Goal: Transaction & Acquisition: Cashout

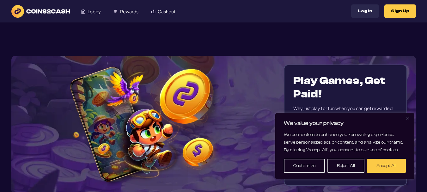
click at [409, 120] on img "Close" at bounding box center [408, 118] width 3 height 3
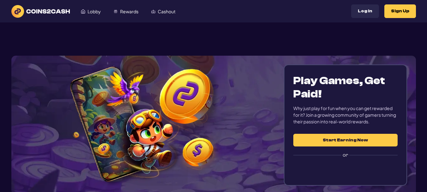
click at [409, 120] on div "Play Games, Get Paid! Why just play for fun when you can get rewarded for it? J…" at bounding box center [213, 125] width 405 height 139
click at [408, 120] on div "Play Games, Get Paid! Why just play for fun when you can get rewarded for it? J…" at bounding box center [213, 125] width 405 height 139
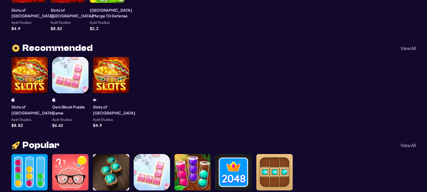
scroll to position [336, 0]
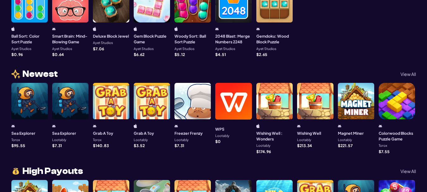
click at [406, 72] on p "View All" at bounding box center [408, 74] width 15 height 4
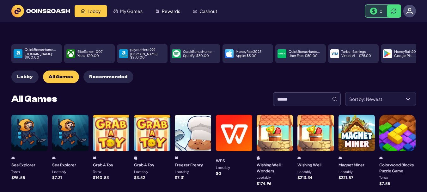
scroll to position [168, 0]
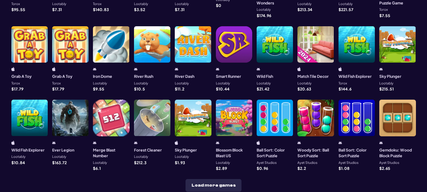
click at [393, 47] on div at bounding box center [398, 44] width 36 height 36
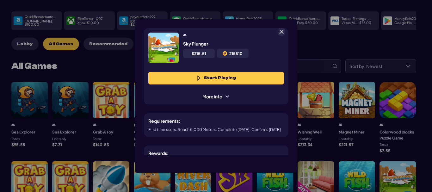
scroll to position [32, 0]
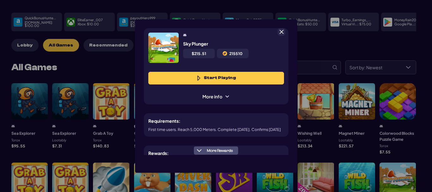
click at [222, 151] on span "More Rewards" at bounding box center [219, 150] width 31 height 5
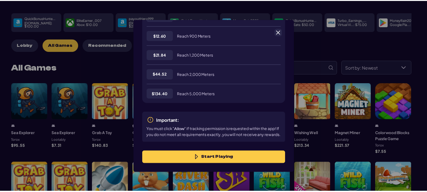
scroll to position [225, 0]
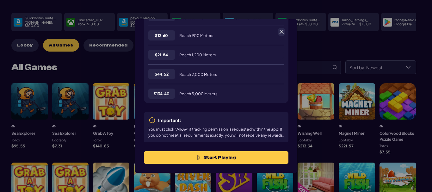
click at [281, 31] on span at bounding box center [282, 32] width 6 height 6
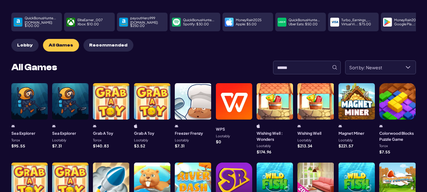
click at [281, 31] on div "QuickBonusHunte... Amazon.se : $ 100.00 EliteEarner_007 Xbox : $ 10.00 payoutHe…" at bounding box center [213, 171] width 405 height 360
click at [276, 39] on div "Lobby All Games Recommended" at bounding box center [213, 45] width 405 height 13
click at [278, 33] on div "QuickBonusHunte... Amazon.se : $ 100.00 EliteEarner_007 Xbox : $ 10.00 payoutHe…" at bounding box center [213, 171] width 405 height 360
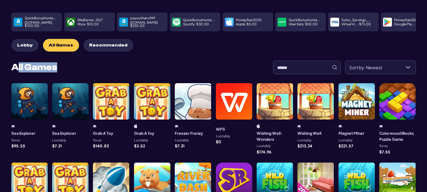
click at [334, 52] on div "QuickBonusHunte... Amazon.se : $ 100.00 EliteEarner_007 Xbox : $ 10.00 payoutHe…" at bounding box center [213, 171] width 405 height 360
click at [276, 31] on div "QuickBonusHunte... Amazon.se : $ 100.00 EliteEarner_007 Xbox : $ 10.00 payoutHe…" at bounding box center [213, 171] width 405 height 360
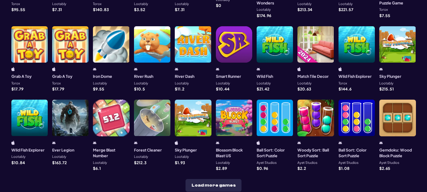
scroll to position [0, 0]
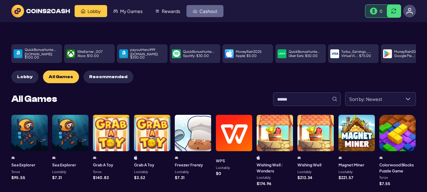
click at [207, 11] on span "Cashout" at bounding box center [209, 11] width 18 height 4
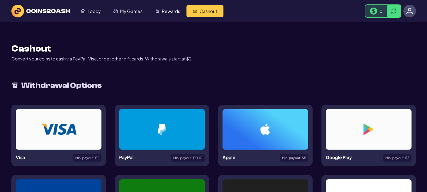
click at [166, 134] on img at bounding box center [162, 129] width 9 height 11
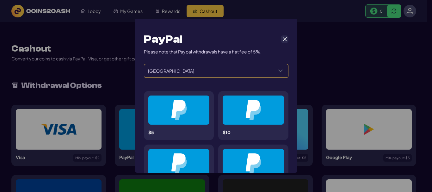
click at [191, 75] on span "United States" at bounding box center [208, 70] width 129 height 13
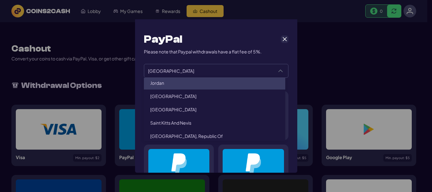
scroll to position [810, 0]
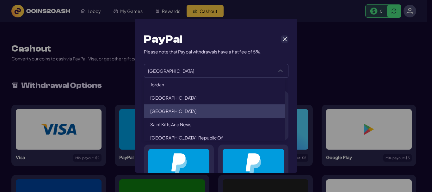
click at [174, 114] on li "Kenya" at bounding box center [214, 110] width 141 height 13
type input "*****"
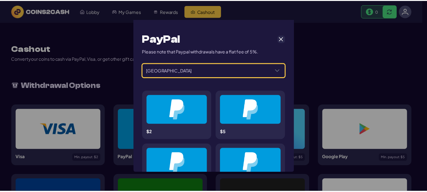
scroll to position [0, 0]
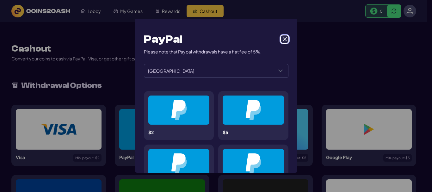
click at [282, 38] on span "Cancel" at bounding box center [285, 39] width 6 height 6
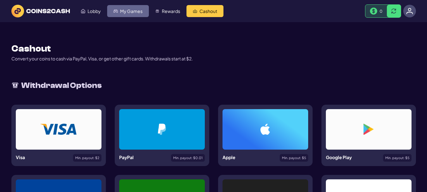
click at [125, 13] on span "My Games" at bounding box center [131, 11] width 22 height 4
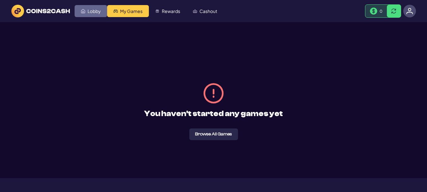
click at [88, 15] on link "Lobby" at bounding box center [91, 11] width 33 height 12
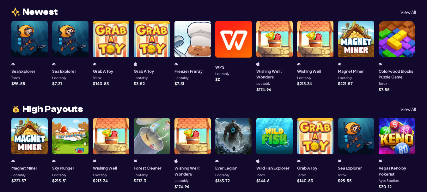
scroll to position [335, 0]
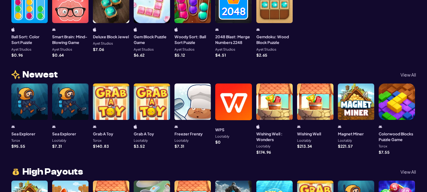
click at [347, 99] on div at bounding box center [356, 102] width 36 height 36
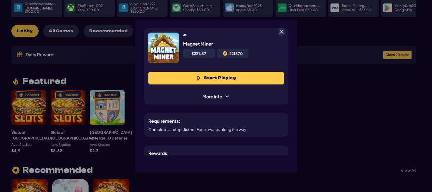
scroll to position [32, 0]
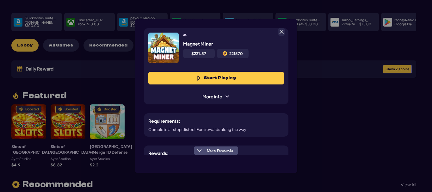
click at [235, 77] on button "Start Playing" at bounding box center [216, 78] width 136 height 13
